Goal: Register for event/course

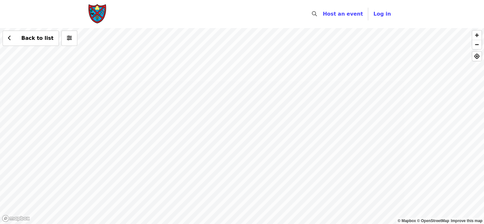
drag, startPoint x: 179, startPoint y: 139, endPoint x: 256, endPoint y: 134, distance: 76.6
click at [256, 134] on div "Back to list" at bounding box center [242, 126] width 484 height 196
drag, startPoint x: 189, startPoint y: 173, endPoint x: 192, endPoint y: 142, distance: 31.0
click at [192, 142] on div "Back to list" at bounding box center [242, 126] width 484 height 196
drag, startPoint x: 206, startPoint y: 155, endPoint x: 186, endPoint y: 117, distance: 43.3
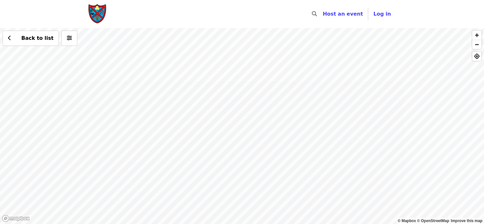
click at [186, 117] on div "Back to list" at bounding box center [242, 126] width 484 height 196
click at [150, 131] on div "Back to list" at bounding box center [242, 126] width 484 height 196
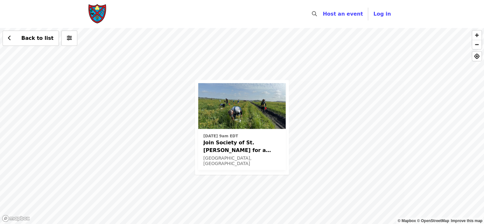
click at [251, 137] on span "[DATE] 9am EDT" at bounding box center [241, 136] width 77 height 6
click at [312, 140] on div "[DATE] 9am EDT Join Society of St. [PERSON_NAME] for a Glean in Mt. [PERSON_NAM…" at bounding box center [242, 126] width 484 height 196
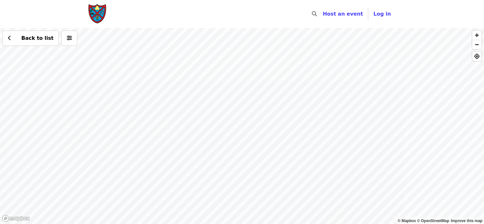
drag, startPoint x: 323, startPoint y: 76, endPoint x: 322, endPoint y: 111, distance: 35.3
click at [322, 114] on div "Back to list" at bounding box center [242, 126] width 484 height 196
click at [298, 70] on div "Back to list" at bounding box center [242, 126] width 484 height 196
click at [299, 78] on span "See 2 actions at this location" at bounding box center [300, 80] width 83 height 6
click at [283, 144] on div "See 2 actions at this location Back to list" at bounding box center [242, 126] width 484 height 196
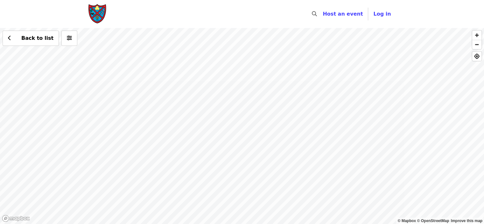
drag, startPoint x: 227, startPoint y: 160, endPoint x: 229, endPoint y: 187, distance: 26.8
click at [229, 186] on div "[DATE] 9am EDT Join Society of St. [PERSON_NAME] for a Glean in Mt. [PERSON_NAM…" at bounding box center [242, 126] width 484 height 196
drag, startPoint x: 227, startPoint y: 127, endPoint x: 228, endPoint y: 176, distance: 49.3
click at [228, 176] on div "[DATE] 9am EDT Join Society of St. [PERSON_NAME] for a Glean in Mt. [PERSON_NAM…" at bounding box center [242, 126] width 484 height 196
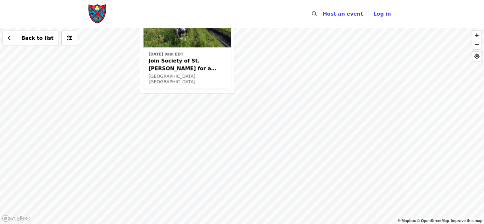
drag, startPoint x: 216, startPoint y: 100, endPoint x: 223, endPoint y: 140, distance: 40.7
click at [222, 138] on div "[DATE] 9am EDT Join Society of St. [PERSON_NAME] for a Glean in Mt. [PERSON_NAM…" at bounding box center [242, 126] width 484 height 196
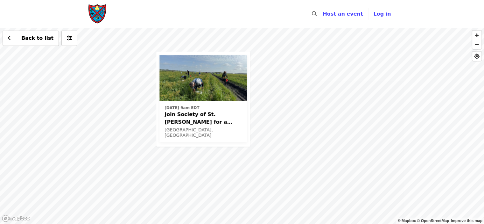
click at [213, 155] on div "[DATE] 9am EDT Join Society of St. [PERSON_NAME] for a Glean in Mt. [PERSON_NAM…" at bounding box center [242, 126] width 484 height 196
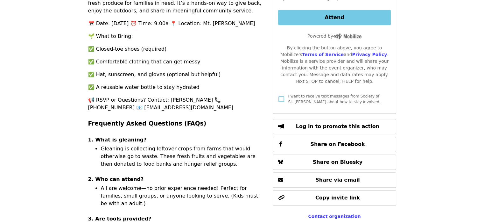
scroll to position [286, 0]
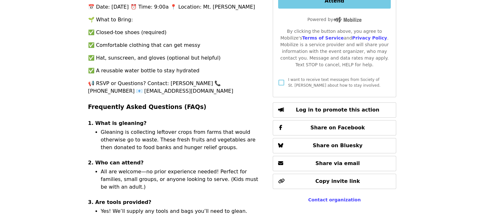
click at [126, 128] on li "Gleaning is collecting leftover crops from farms that would otherwise go to was…" at bounding box center [183, 139] width 165 height 23
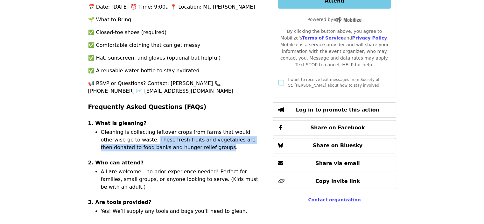
drag, startPoint x: 126, startPoint y: 123, endPoint x: 168, endPoint y: 127, distance: 42.3
click at [168, 128] on li "Gleaning is collecting leftover crops from farms that would otherwise go to was…" at bounding box center [183, 139] width 165 height 23
drag, startPoint x: 168, startPoint y: 127, endPoint x: 130, endPoint y: 119, distance: 38.8
click at [130, 128] on li "Gleaning is collecting leftover crops from farms that would otherwise go to was…" at bounding box center [183, 139] width 165 height 23
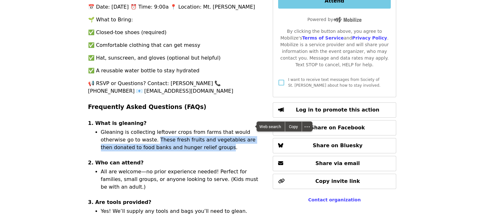
click at [130, 128] on li "Gleaning is collecting leftover crops from farms that would otherwise go to was…" at bounding box center [183, 139] width 165 height 23
drag, startPoint x: 130, startPoint y: 119, endPoint x: 176, endPoint y: 131, distance: 47.3
click at [176, 131] on li "Gleaning is collecting leftover crops from farms that would otherwise go to was…" at bounding box center [183, 139] width 165 height 23
drag, startPoint x: 176, startPoint y: 131, endPoint x: 132, endPoint y: 122, distance: 44.4
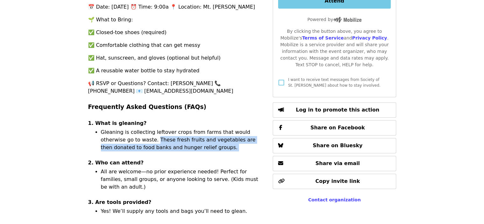
click at [132, 128] on li "Gleaning is collecting leftover crops from farms that would otherwise go to was…" at bounding box center [183, 139] width 165 height 23
drag, startPoint x: 132, startPoint y: 122, endPoint x: 181, endPoint y: 129, distance: 49.1
click at [181, 129] on li "Gleaning is collecting leftover crops from farms that would otherwise go to was…" at bounding box center [183, 139] width 165 height 23
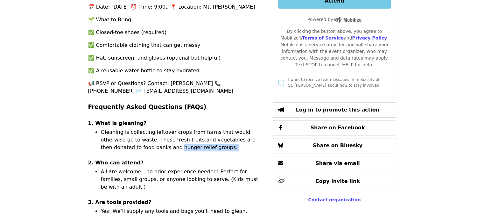
drag, startPoint x: 181, startPoint y: 129, endPoint x: 130, endPoint y: 128, distance: 50.6
click at [130, 128] on li "Gleaning is collecting leftover crops from farms that would otherwise go to was…" at bounding box center [183, 139] width 165 height 23
click at [135, 128] on li "Gleaning is collecting leftover crops from farms that would otherwise go to was…" at bounding box center [183, 139] width 165 height 23
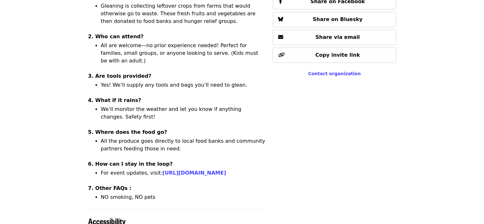
scroll to position [414, 0]
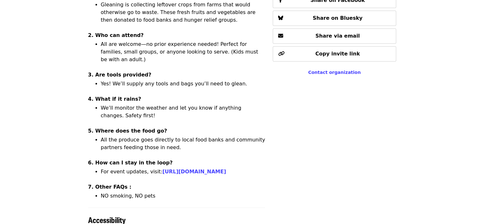
click at [158, 136] on li "All the produce goes directly to local food banks and community partners feedin…" at bounding box center [183, 143] width 165 height 15
drag, startPoint x: 158, startPoint y: 112, endPoint x: 153, endPoint y: 112, distance: 4.5
click at [157, 136] on li "All the produce goes directly to local food banks and community partners feedin…" at bounding box center [183, 143] width 165 height 15
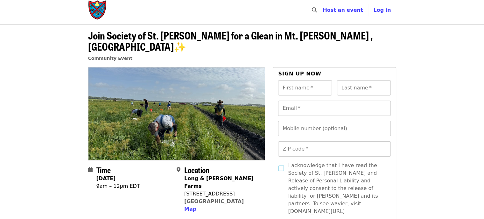
scroll to position [0, 0]
